Goal: Information Seeking & Learning: Learn about a topic

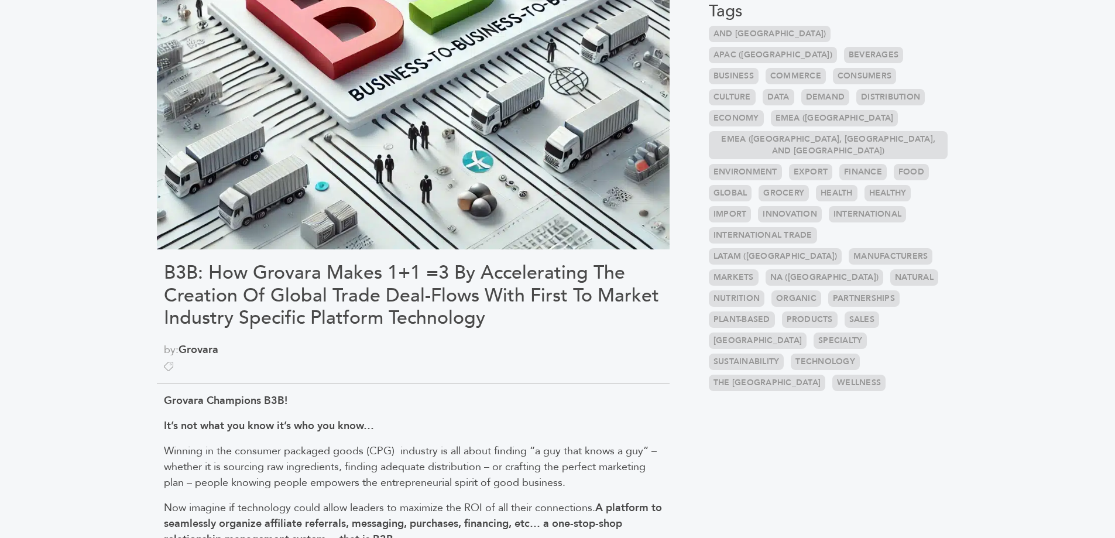
scroll to position [410, 0]
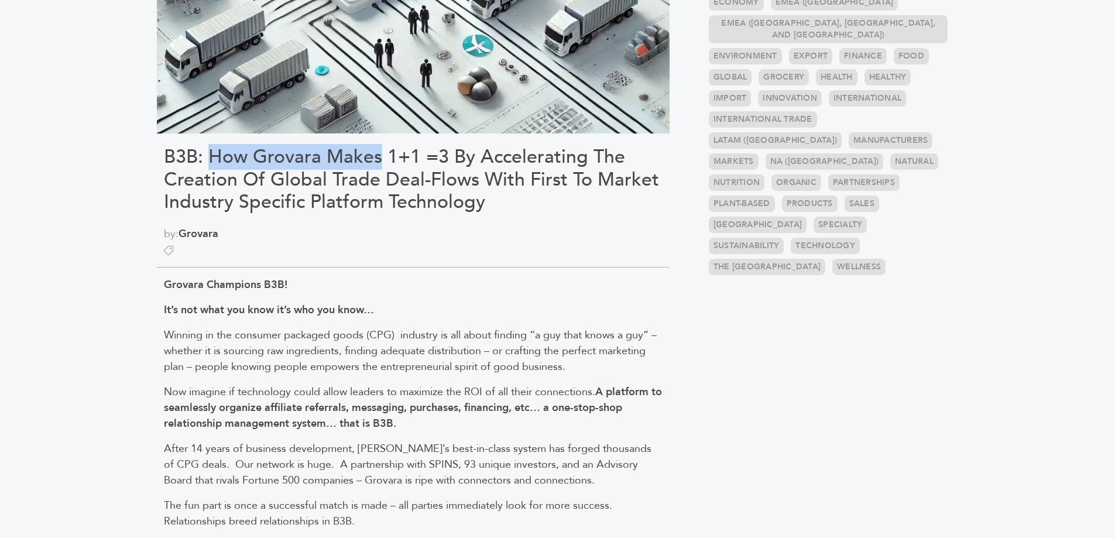
drag, startPoint x: 208, startPoint y: 152, endPoint x: 166, endPoint y: 160, distance: 42.9
click at [380, 156] on h1 "B3B: How Grovara Makes 1+1 =3 By Accelerating The Creation Of Global Trade Deal…" at bounding box center [413, 179] width 499 height 67
drag, startPoint x: 163, startPoint y: 155, endPoint x: 379, endPoint y: 152, distance: 215.4
click at [379, 152] on h1 "B3B: How Grovara Makes 1+1 =3 By Accelerating The Creation Of Global Trade Deal…" at bounding box center [413, 179] width 499 height 67
copy h1 "B3B: How [PERSON_NAME] Makes"
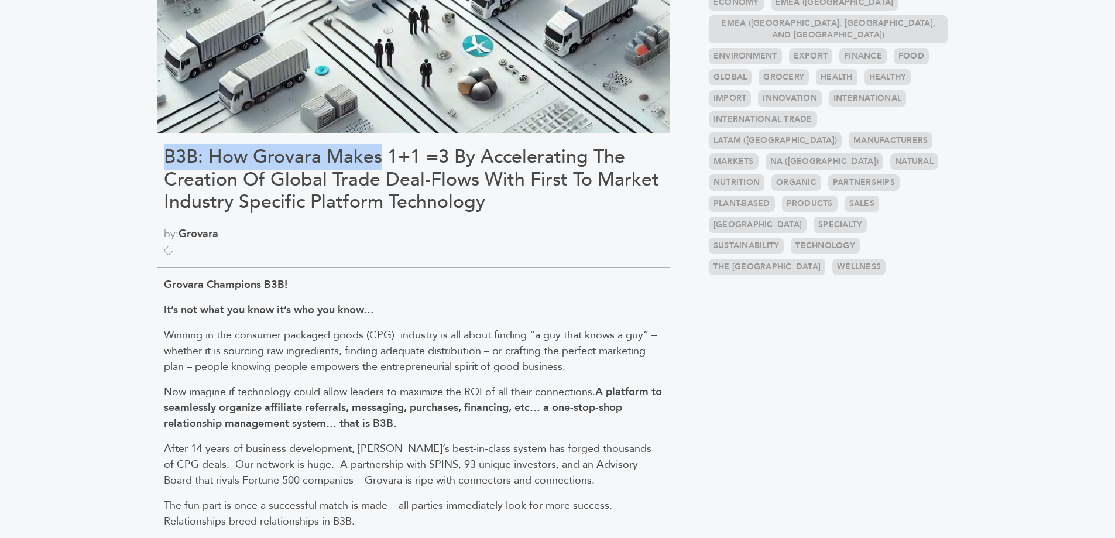
copy h1 "B3B: How [PERSON_NAME] Makes"
